Goal: Check status: Check status

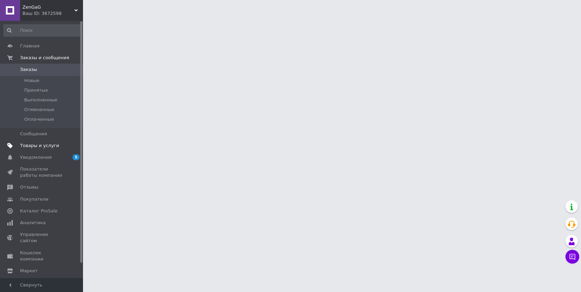
scroll to position [16, 0]
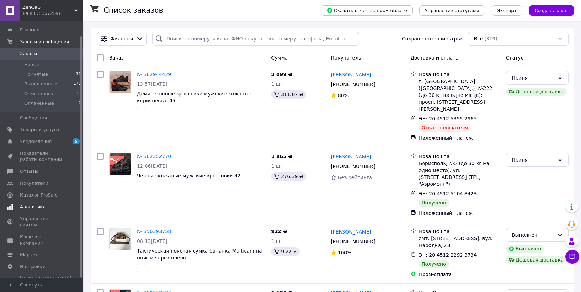
click at [41, 209] on span "Аналитика" at bounding box center [33, 207] width 26 height 6
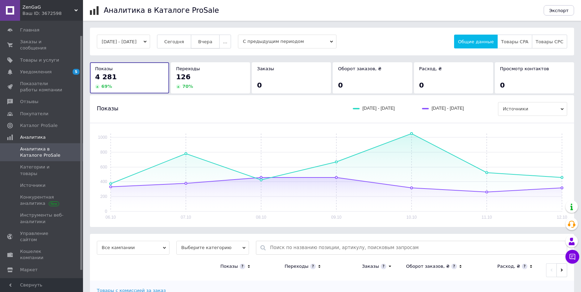
click at [212, 43] on span "Вчера" at bounding box center [205, 41] width 14 height 5
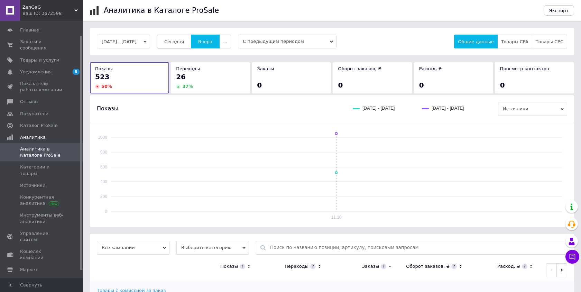
click at [184, 43] on span "Сегодня" at bounding box center [174, 41] width 20 height 5
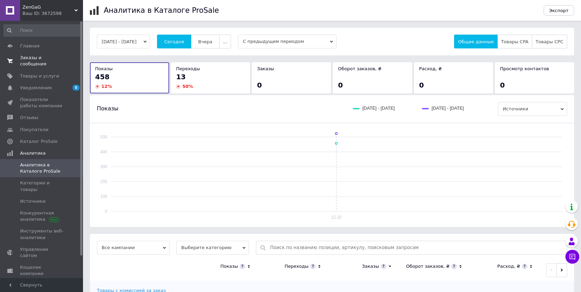
click at [48, 58] on span "Заказы и сообщения" at bounding box center [42, 61] width 44 height 12
